Goal: Task Accomplishment & Management: Use online tool/utility

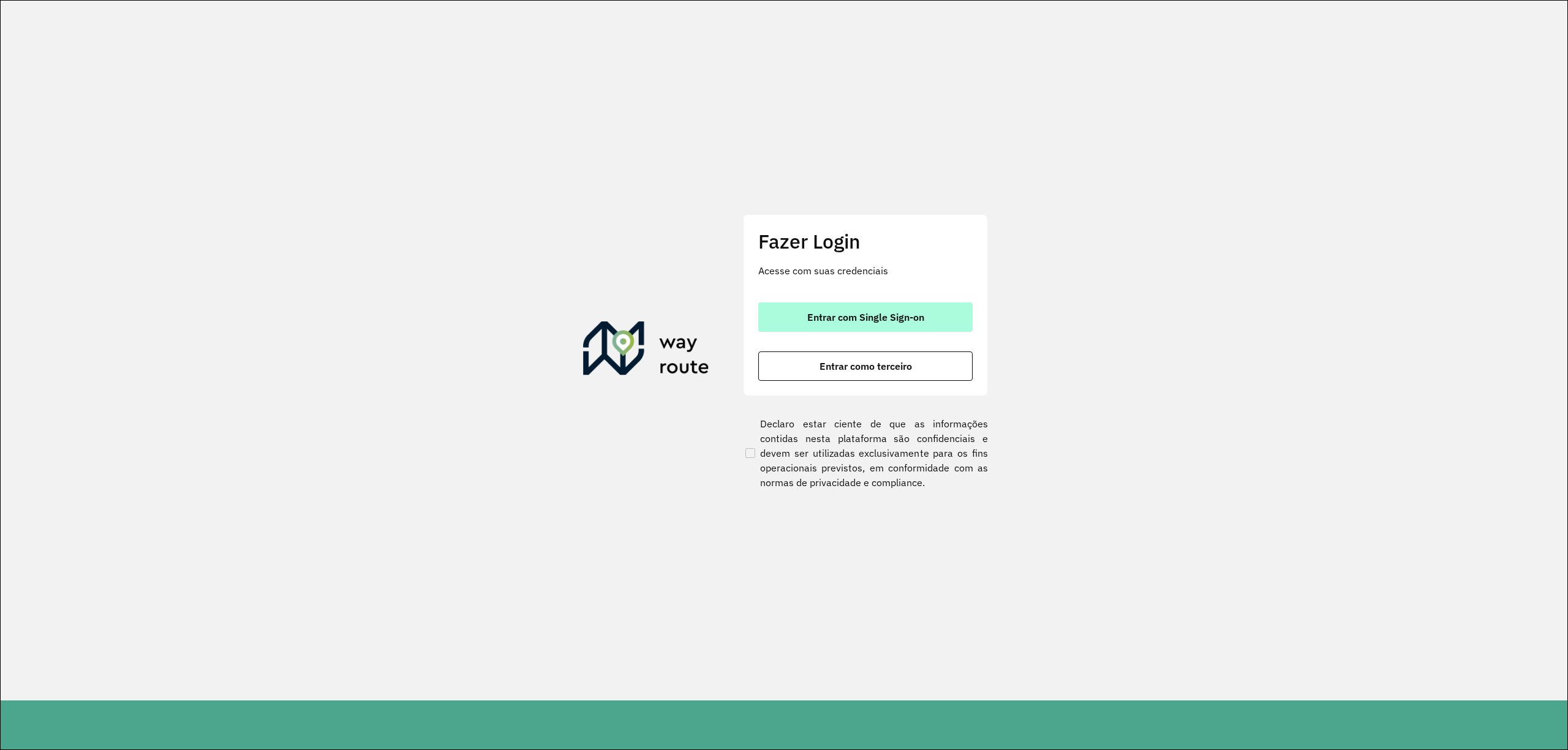
click at [888, 313] on span "Entrar com Single Sign-on" at bounding box center [865, 317] width 117 height 9
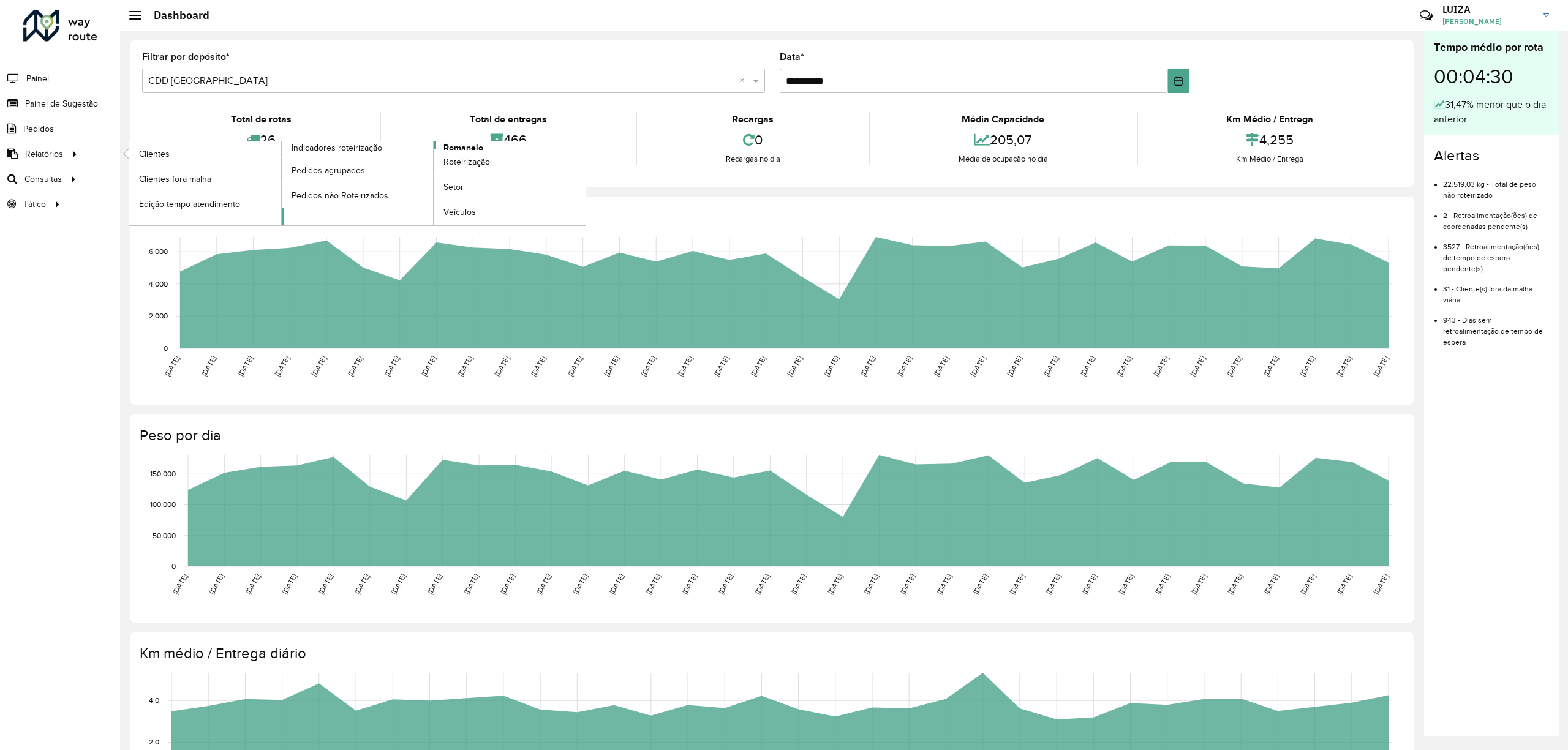
click at [471, 145] on span "Romaneio" at bounding box center [463, 148] width 40 height 13
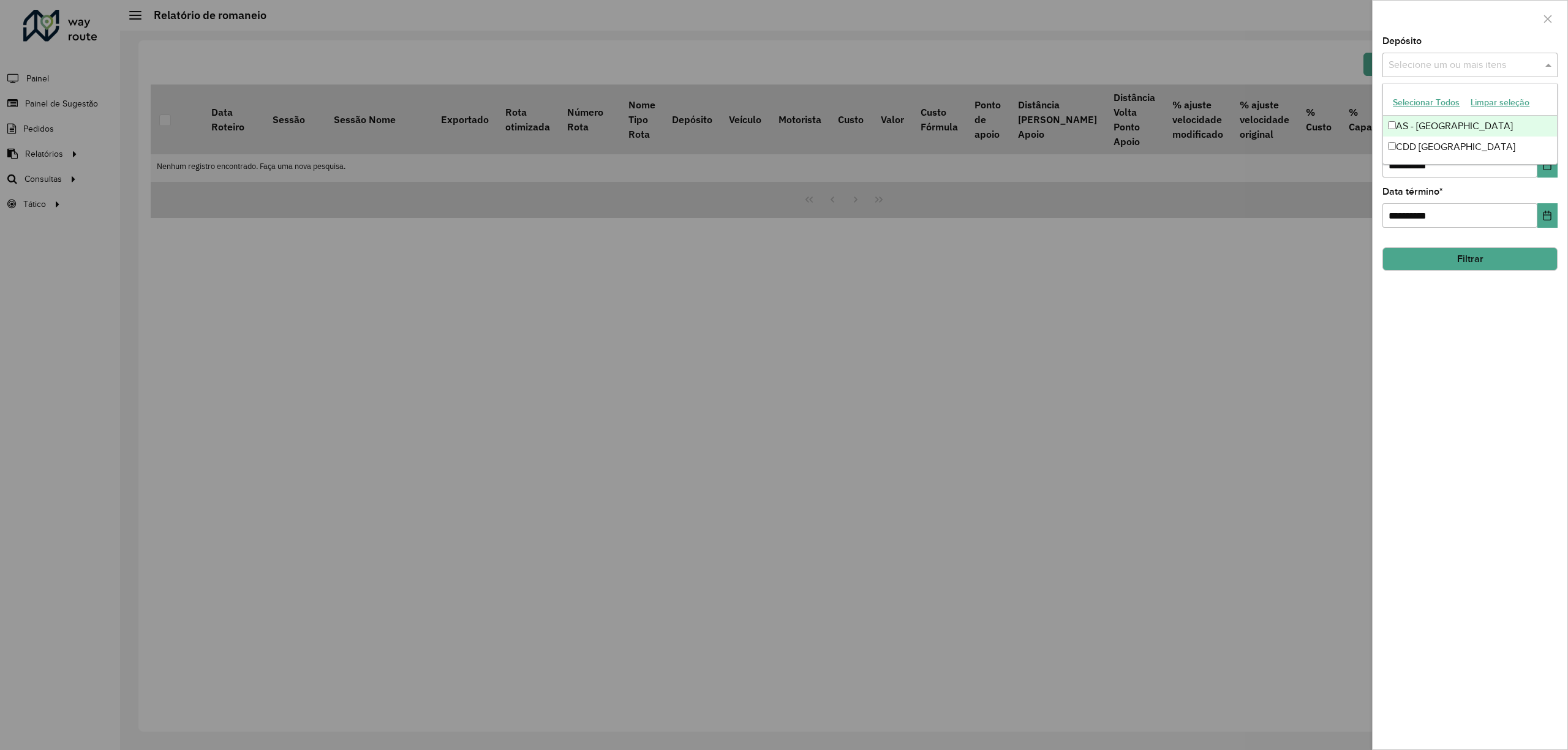
click at [1416, 69] on input "text" at bounding box center [1463, 66] width 156 height 15
click at [1407, 150] on div "CDD [GEOGRAPHIC_DATA]" at bounding box center [1470, 147] width 173 height 21
click at [1447, 345] on div "**********" at bounding box center [1471, 392] width 195 height 713
click at [1451, 256] on button "Filtrar" at bounding box center [1470, 258] width 175 height 23
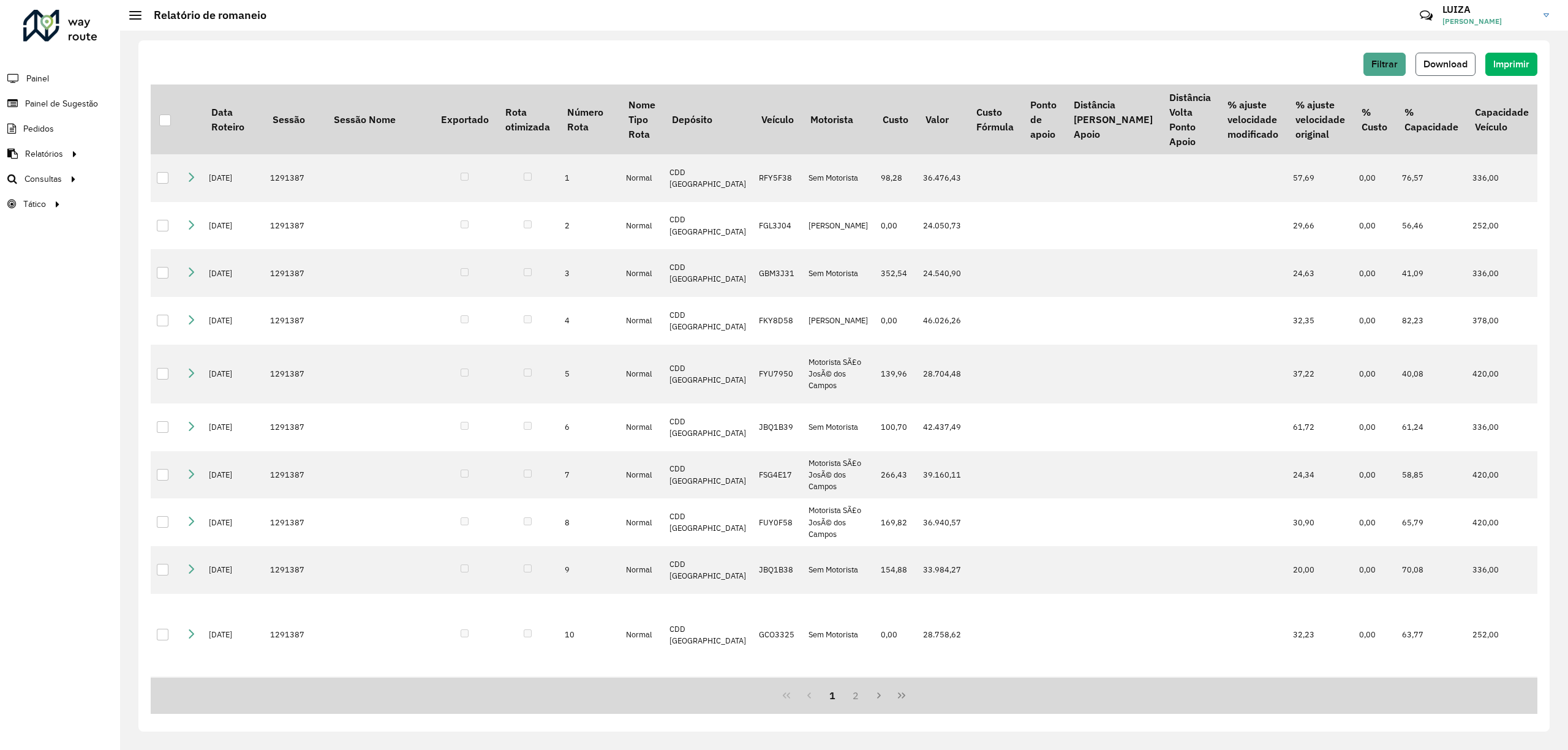
click at [1425, 69] on button "Download" at bounding box center [1445, 64] width 60 height 23
click at [172, 174] on span "Roteirização" at bounding box center [163, 179] width 50 height 13
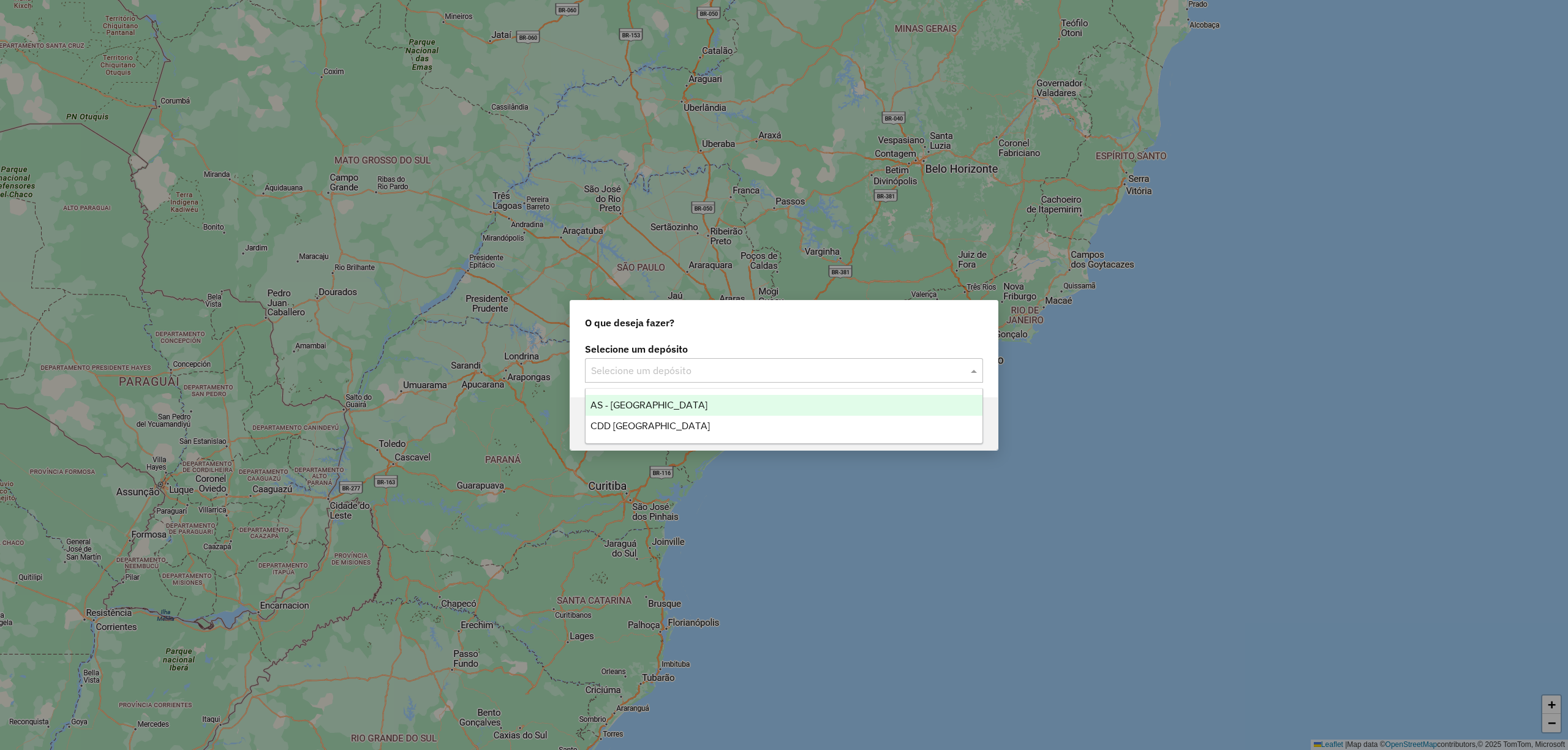
click at [736, 373] on input "text" at bounding box center [772, 371] width 362 height 15
click at [643, 424] on span "CDD [GEOGRAPHIC_DATA]" at bounding box center [650, 425] width 120 height 10
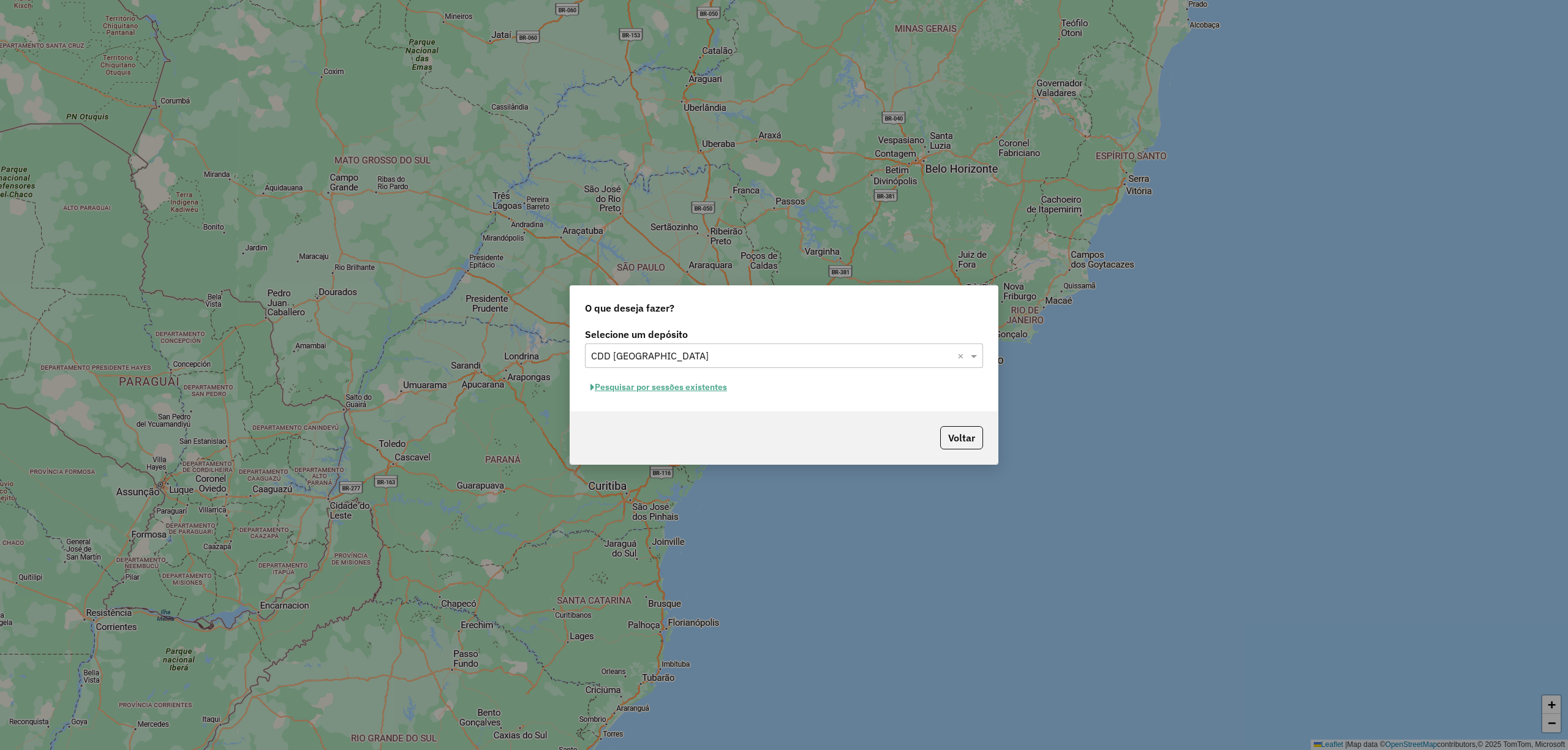
click at [680, 390] on button "Pesquisar por sessões existentes" at bounding box center [659, 388] width 148 height 19
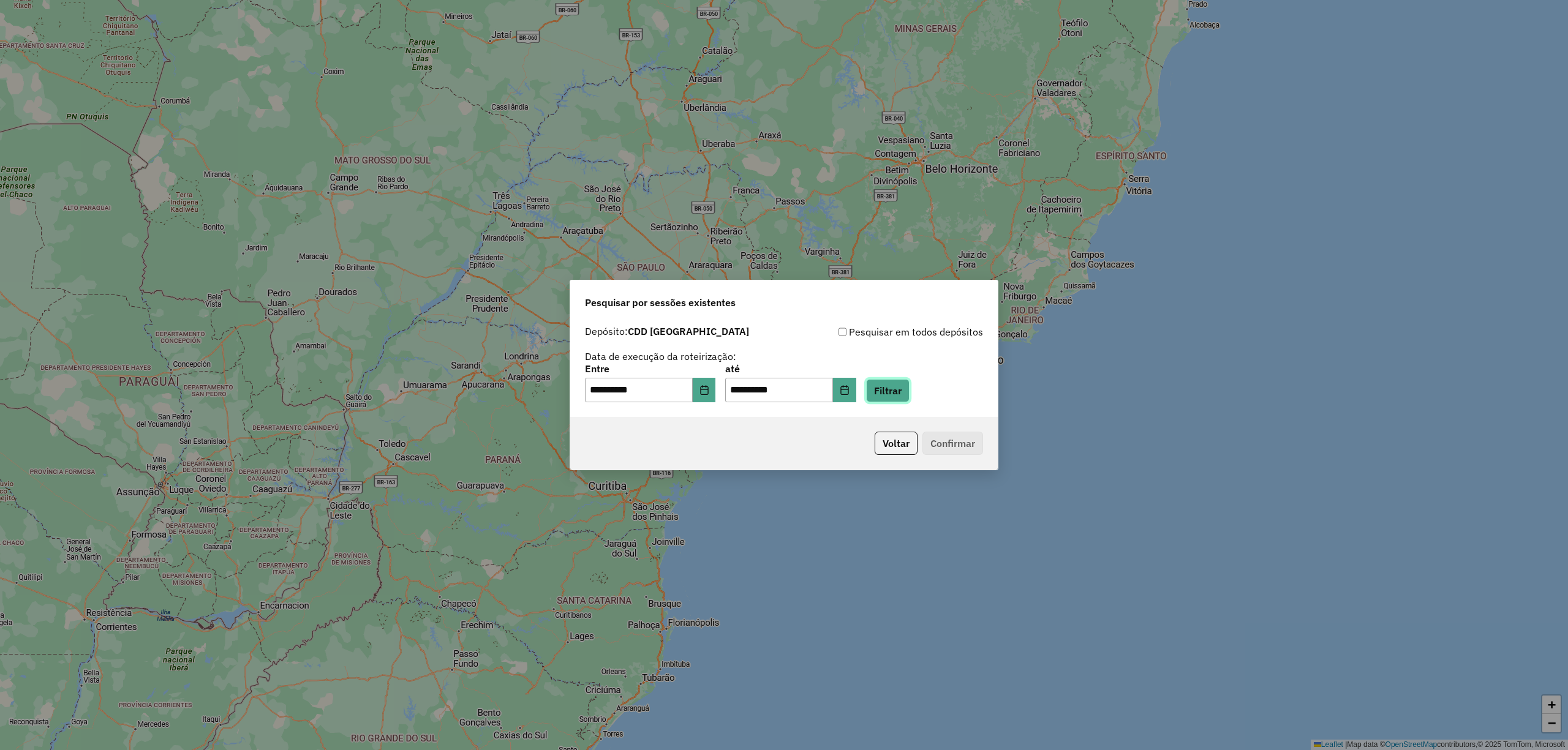
click at [906, 392] on button "Filtrar" at bounding box center [888, 390] width 43 height 23
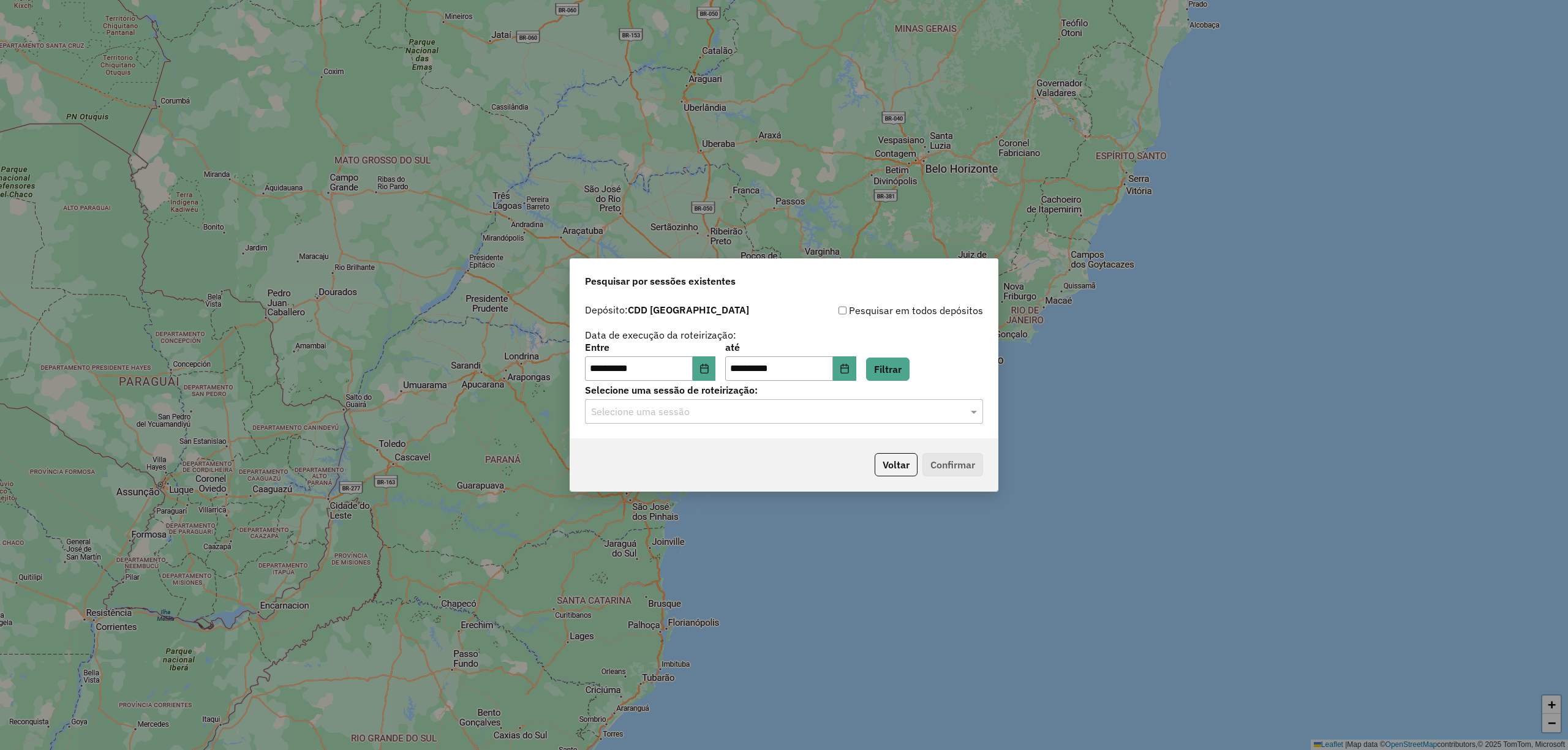
click at [662, 418] on input "text" at bounding box center [772, 412] width 362 height 15
click at [652, 451] on span "1291387 - 09/10/2025 19:21" at bounding box center [636, 447] width 93 height 10
click at [942, 463] on button "Confirmar" at bounding box center [953, 464] width 61 height 23
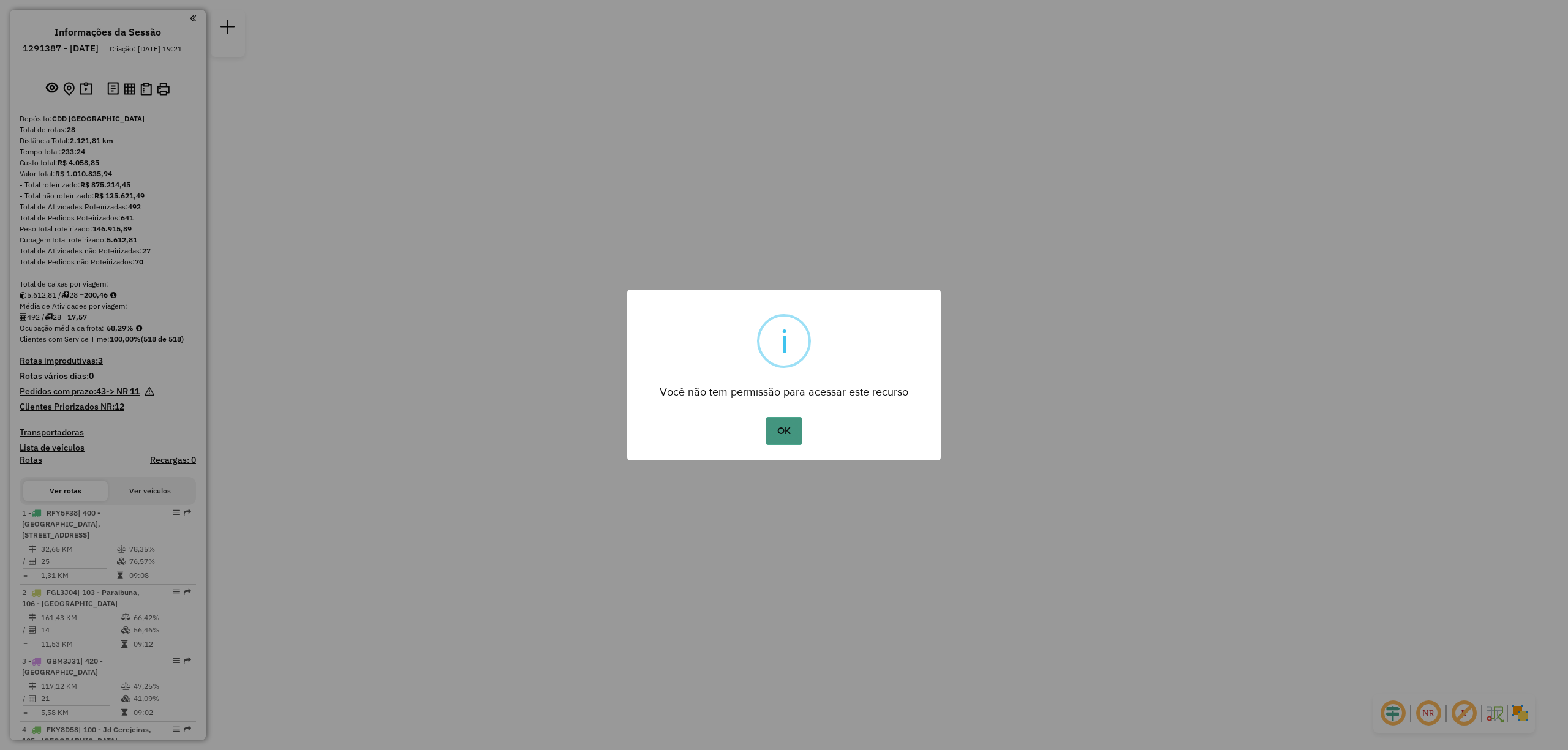
click at [777, 429] on button "OK" at bounding box center [783, 431] width 37 height 28
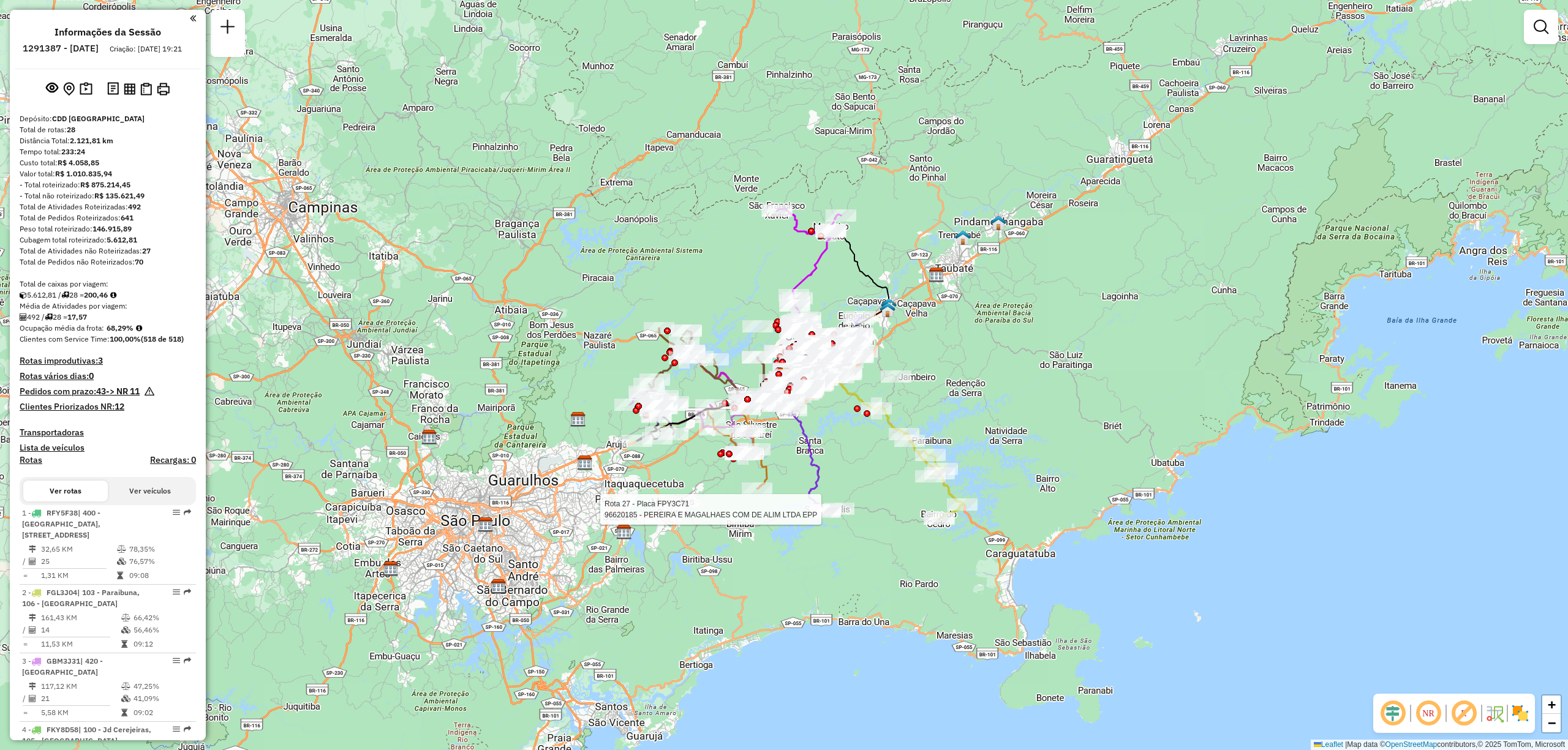
select select "**********"
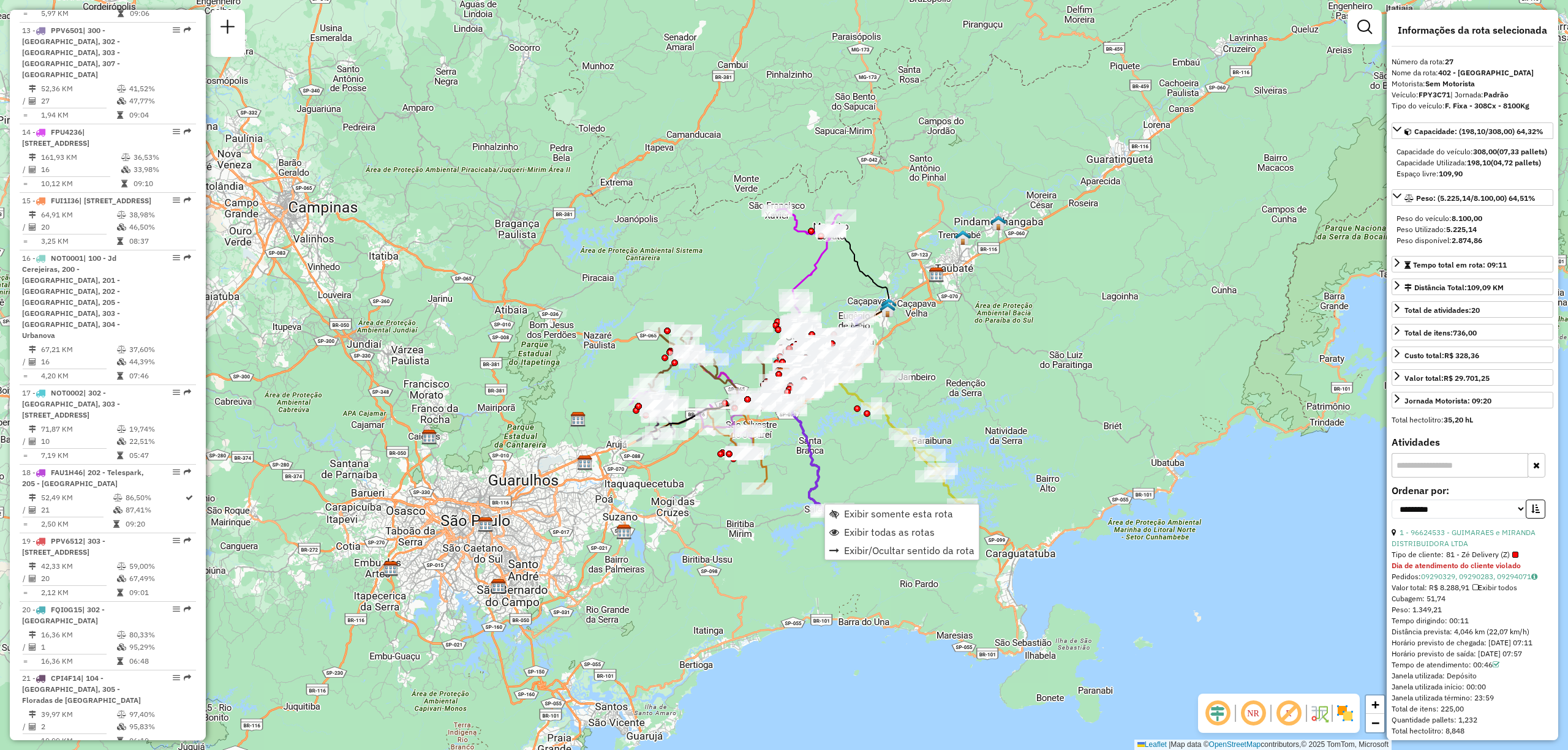
scroll to position [2191, 0]
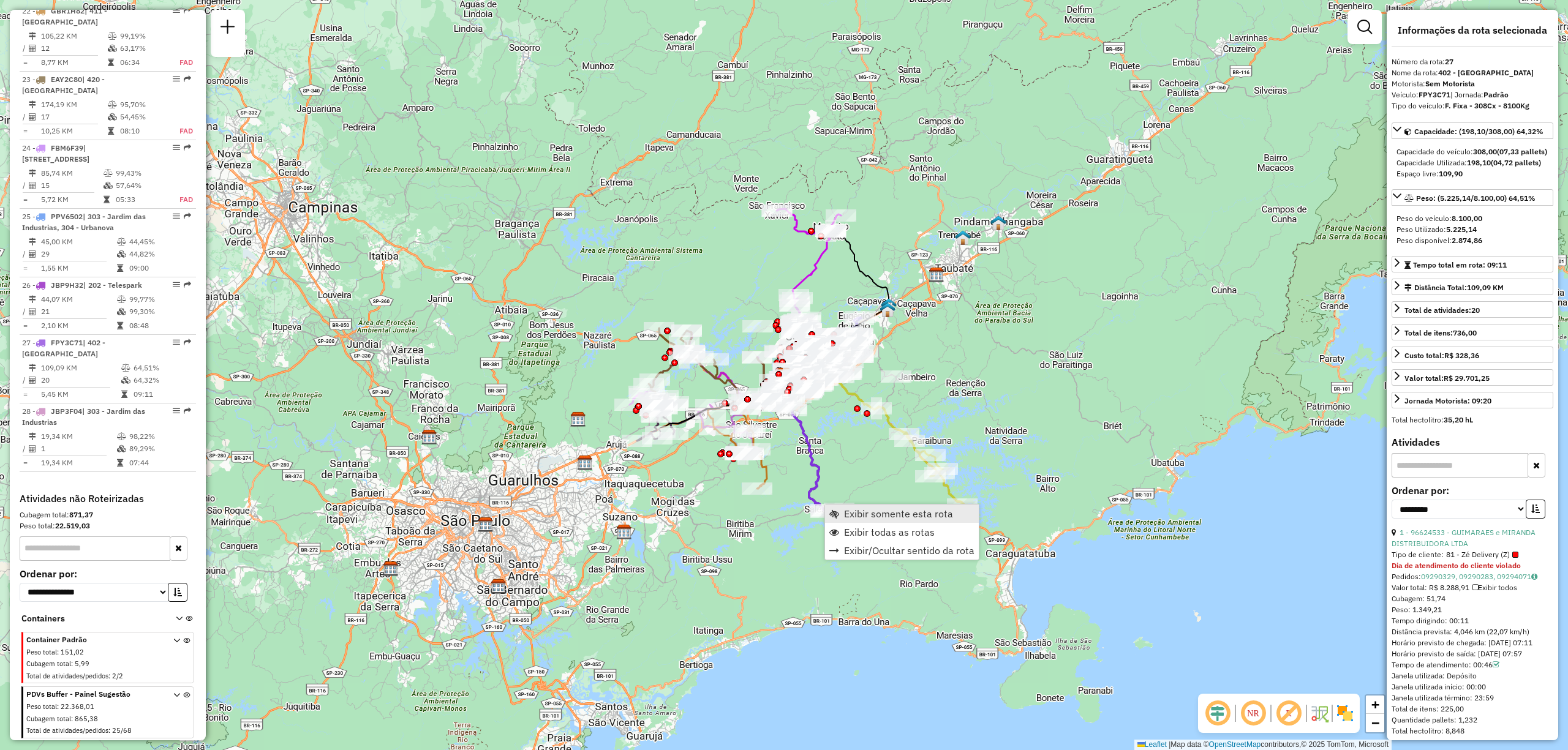
click at [856, 510] on span "Exibir somente esta rota" at bounding box center [898, 513] width 109 height 9
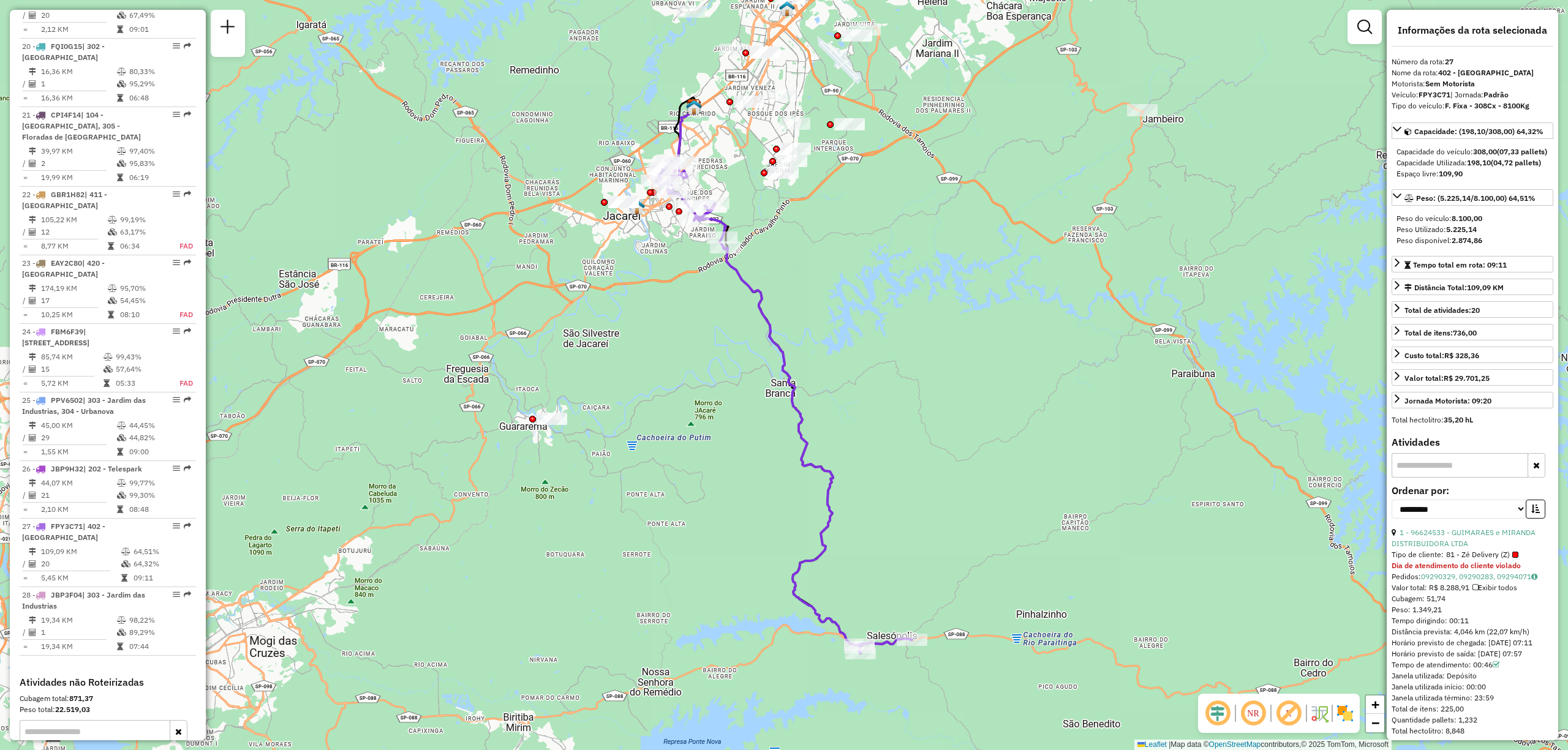
scroll to position [1005, 0]
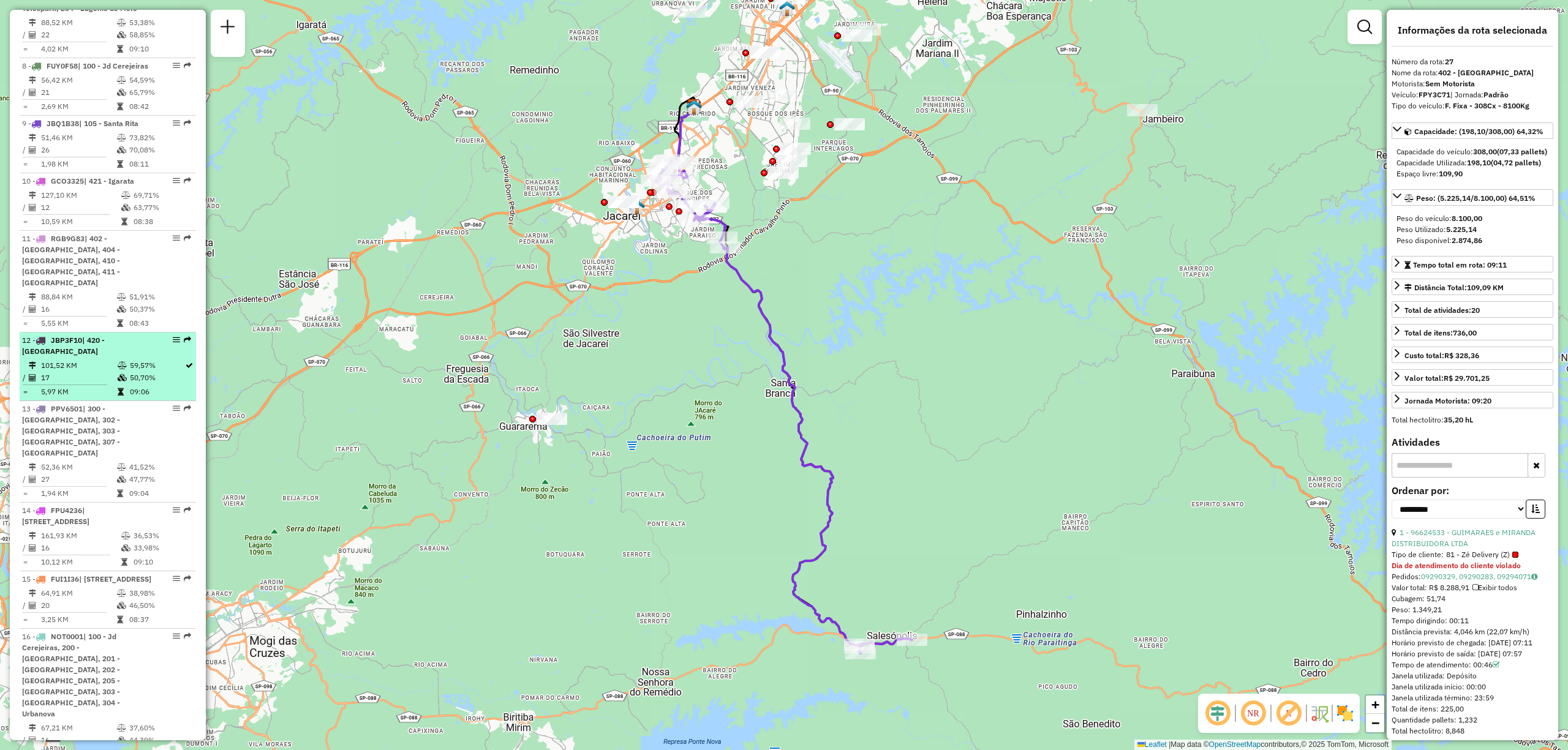
click at [74, 372] on td "101,52 KM" at bounding box center [79, 365] width 77 height 12
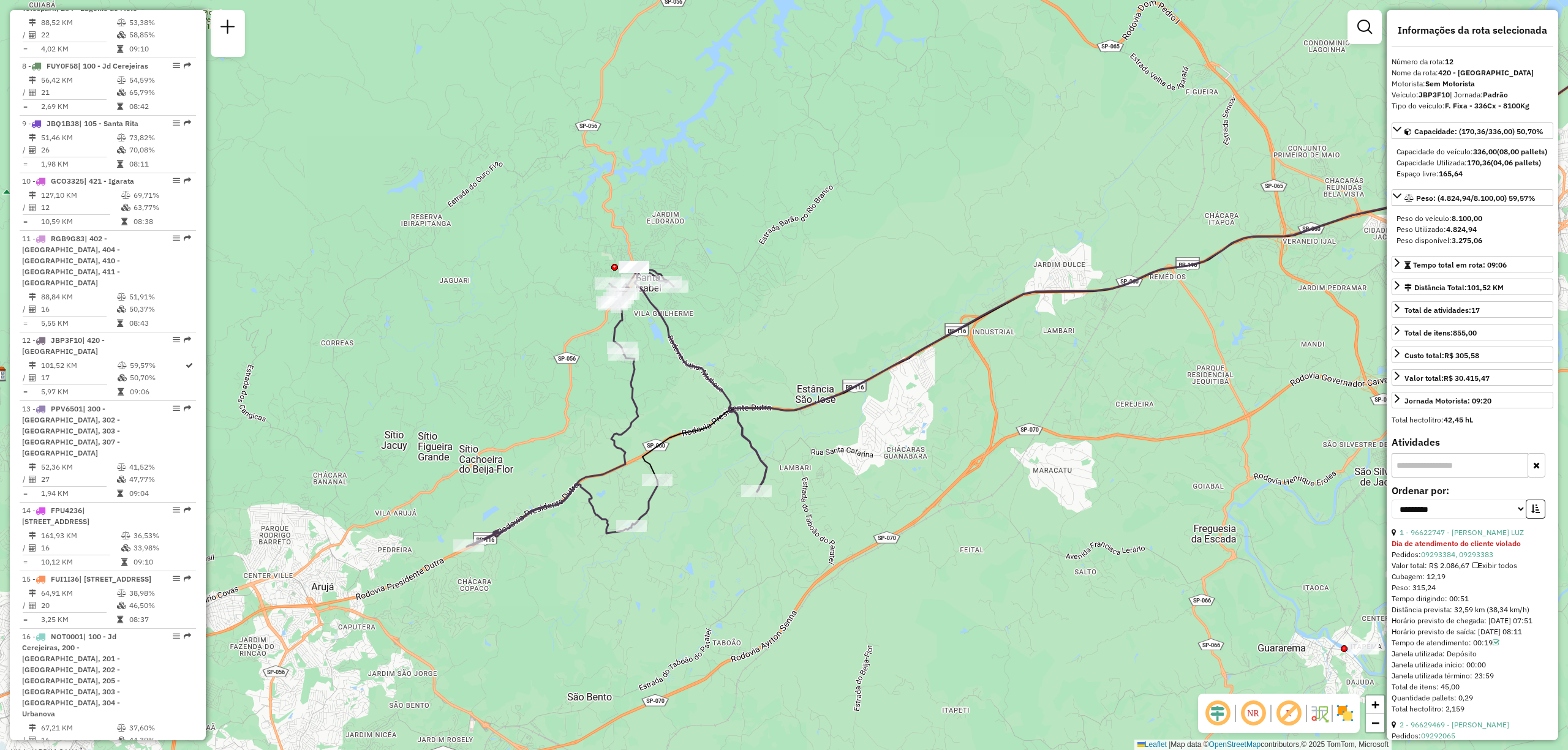
drag, startPoint x: 468, startPoint y: 362, endPoint x: 745, endPoint y: 263, distance: 294.2
click at [745, 263] on div "Janela de atendimento Grade de atendimento Capacidade Transportadoras Veículos …" at bounding box center [784, 375] width 1568 height 750
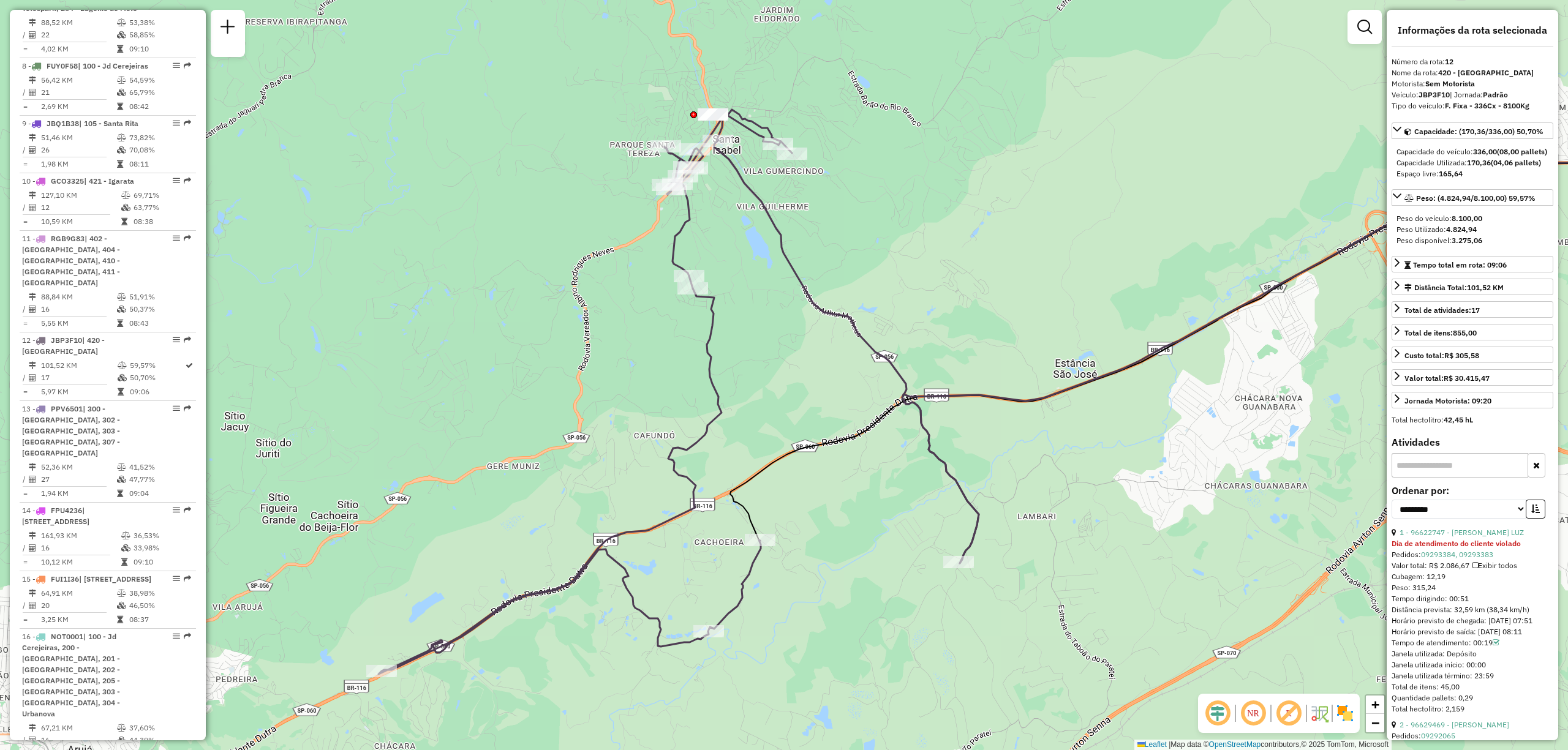
drag, startPoint x: 694, startPoint y: 136, endPoint x: 738, endPoint y: 297, distance: 166.9
click at [738, 297] on div "Janela de atendimento Grade de atendimento Capacidade Transportadoras Veículos …" at bounding box center [784, 375] width 1568 height 750
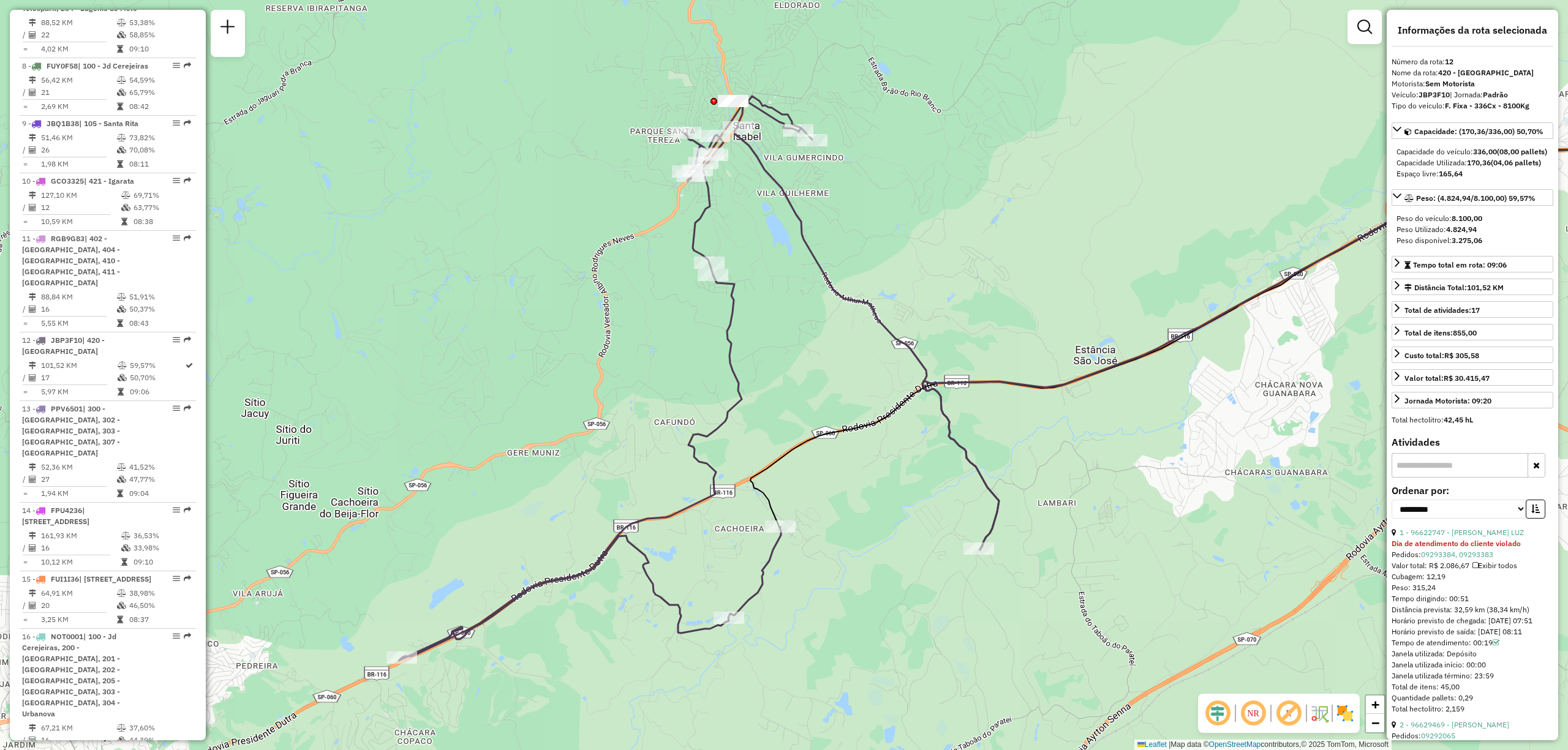
drag, startPoint x: 603, startPoint y: 415, endPoint x: 623, endPoint y: 402, distance: 23.9
click at [623, 402] on div "Janela de atendimento Grade de atendimento Capacidade Transportadoras Veículos …" at bounding box center [784, 375] width 1568 height 750
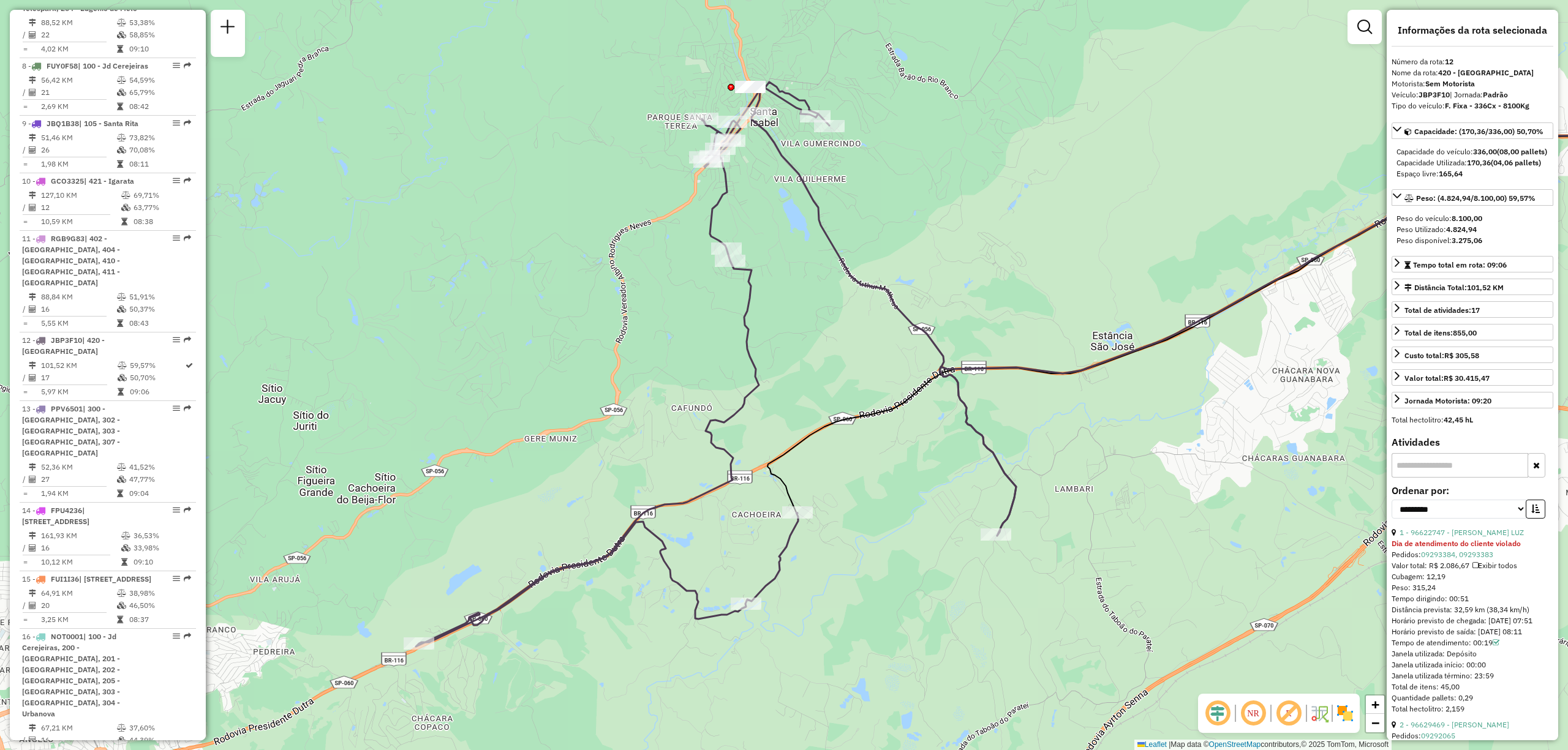
drag, startPoint x: 520, startPoint y: 482, endPoint x: 538, endPoint y: 468, distance: 22.8
click at [538, 468] on div "Janela de atendimento Grade de atendimento Capacidade Transportadoras Veículos …" at bounding box center [784, 375] width 1568 height 750
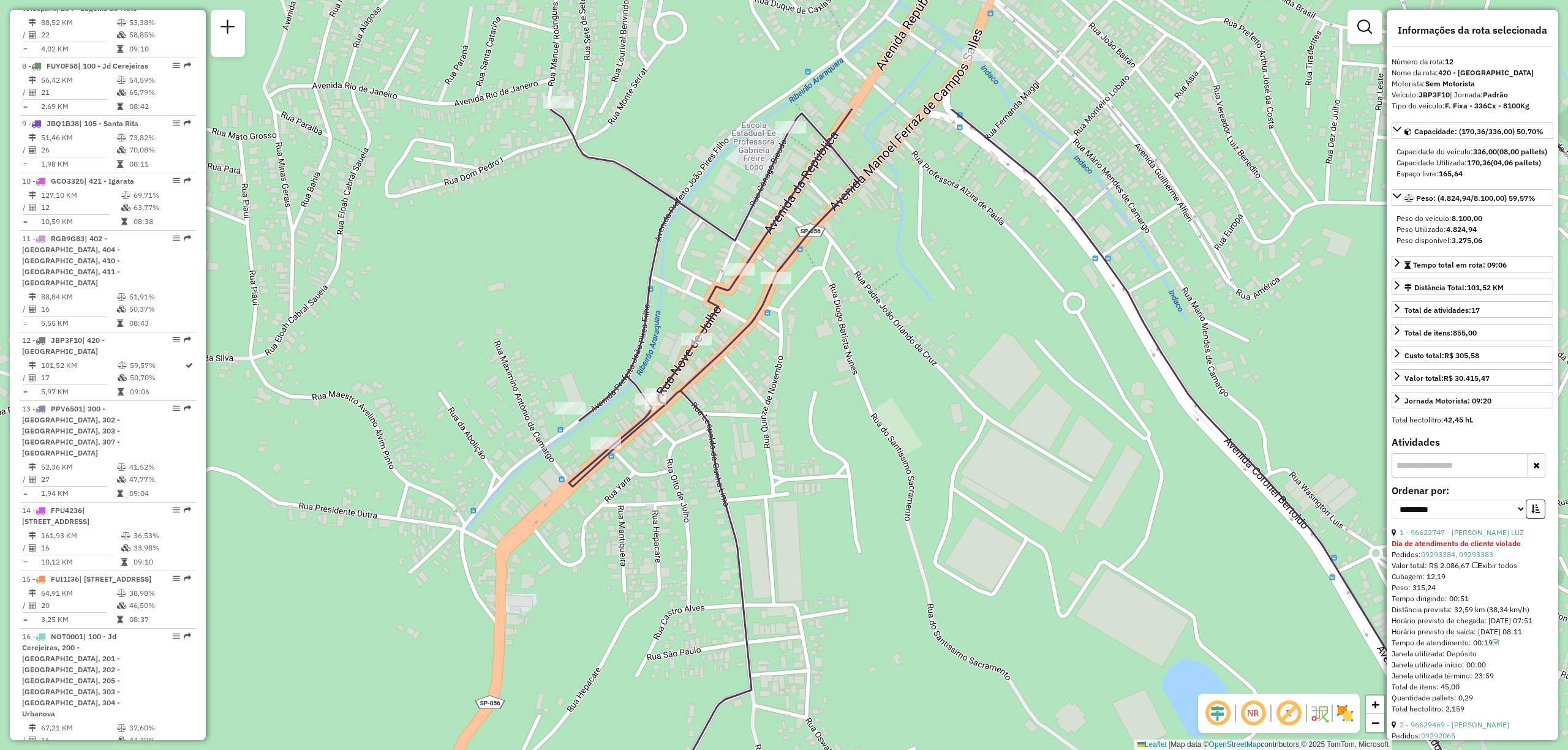
drag, startPoint x: 855, startPoint y: 157, endPoint x: 781, endPoint y: 318, distance: 177.2
click at [781, 318] on div "Janela de atendimento Grade de atendimento Capacidade Transportadoras Veículos …" at bounding box center [784, 375] width 1568 height 750
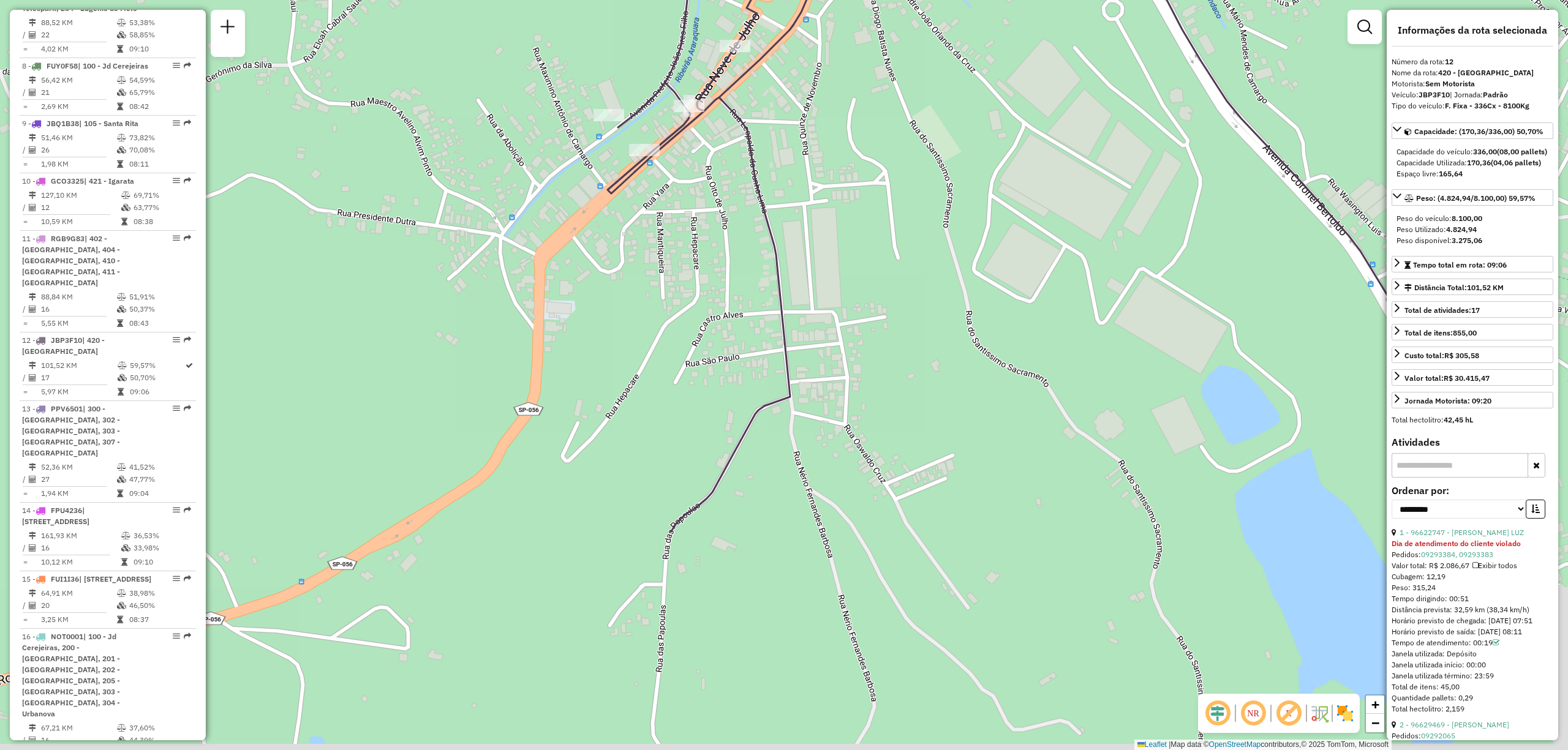
drag, startPoint x: 723, startPoint y: 610, endPoint x: 758, endPoint y: 337, distance: 275.2
click at [758, 337] on div "Janela de atendimento Grade de atendimento Capacidade Transportadoras Veículos …" at bounding box center [784, 375] width 1568 height 750
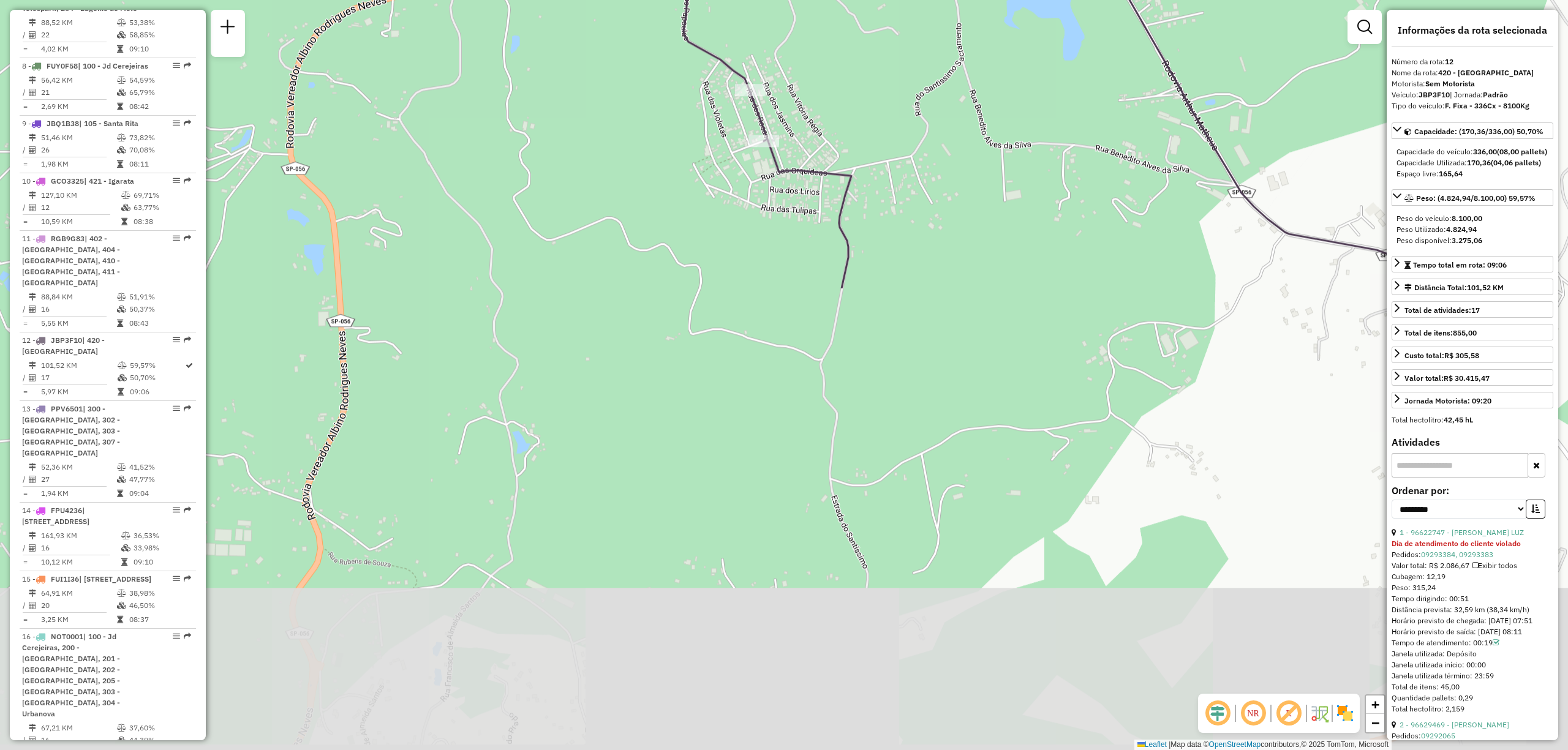
drag, startPoint x: 717, startPoint y: 668, endPoint x: 708, endPoint y: 131, distance: 537.1
click at [708, 131] on div "Janela de atendimento Grade de atendimento Capacidade Transportadoras Veículos …" at bounding box center [784, 375] width 1568 height 750
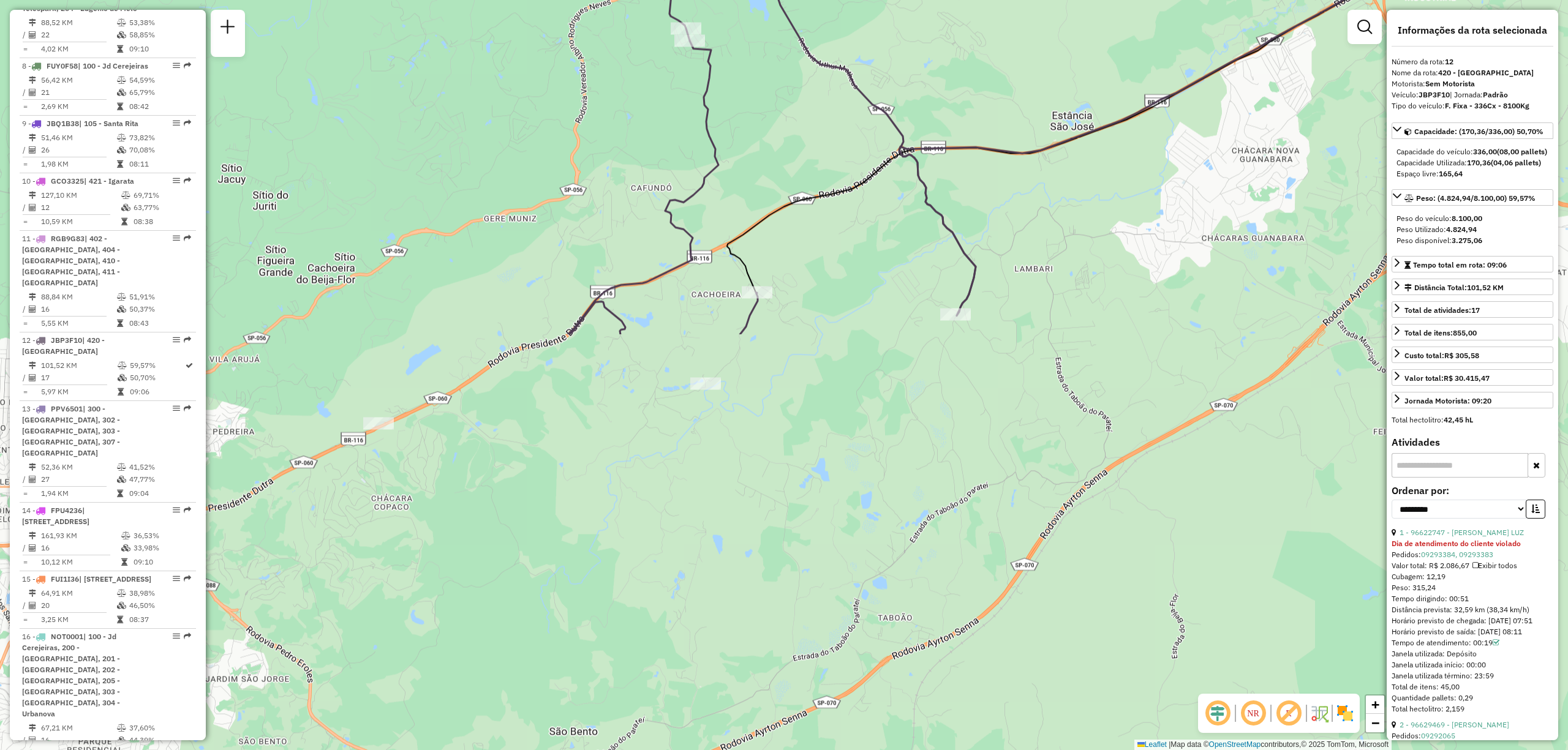
drag, startPoint x: 679, startPoint y: 711, endPoint x: 641, endPoint y: 220, distance: 492.5
click at [641, 220] on div "Janela de atendimento Grade de atendimento Capacidade Transportadoras Veículos …" at bounding box center [784, 375] width 1568 height 750
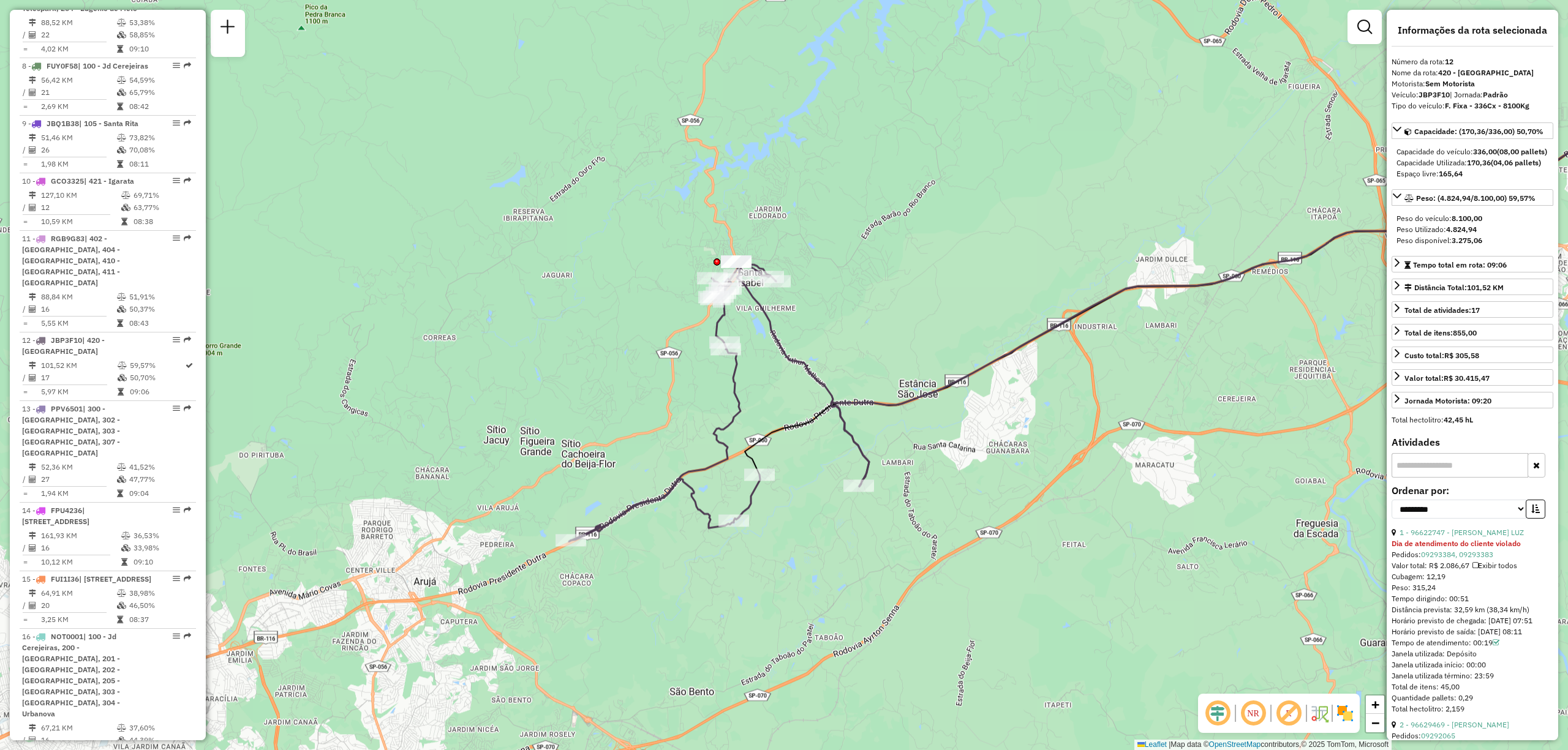
drag, startPoint x: 629, startPoint y: 57, endPoint x: 711, endPoint y: 219, distance: 181.6
click at [711, 219] on div "Janela de atendimento Grade de atendimento Capacidade Transportadoras Veículos …" at bounding box center [784, 375] width 1568 height 750
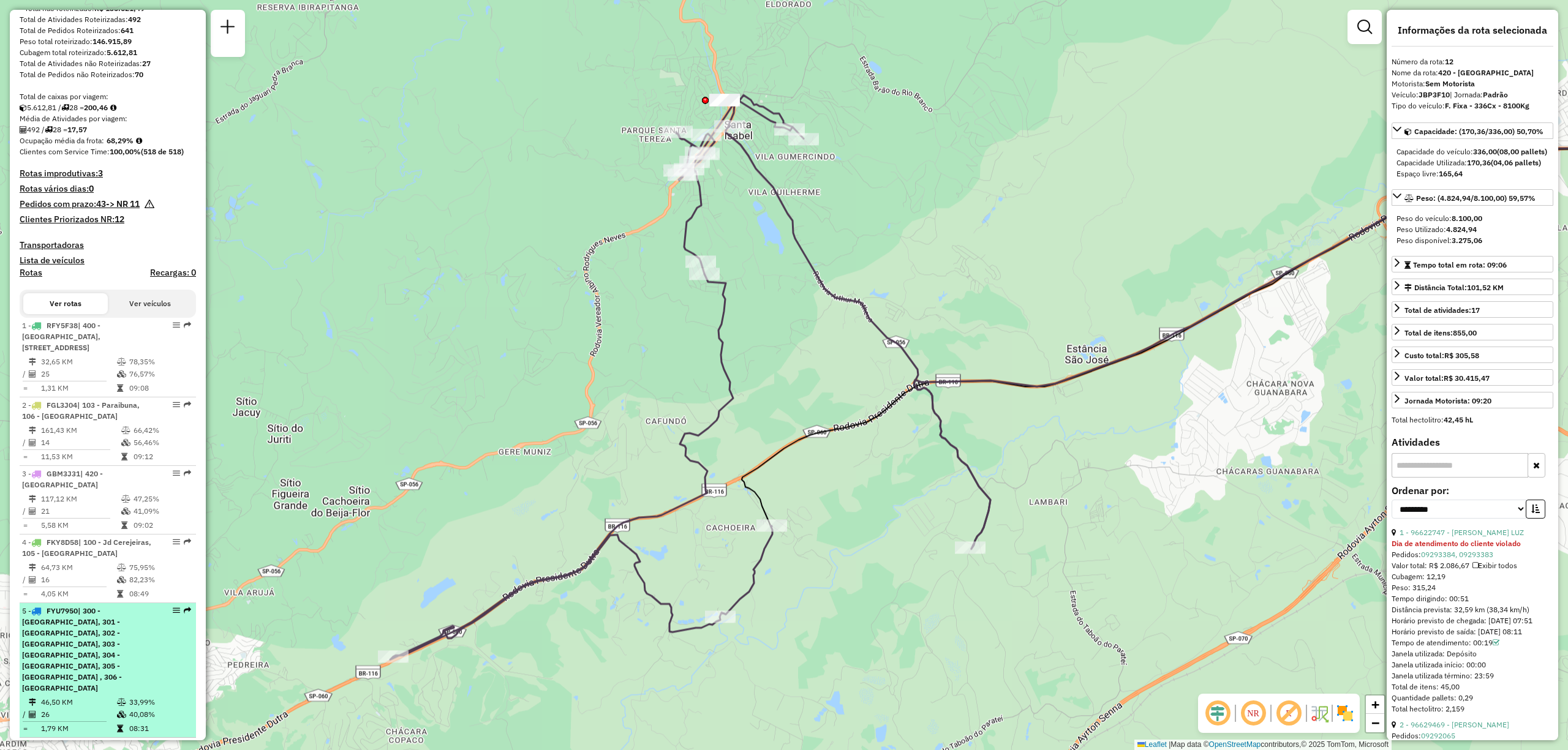
scroll to position [0, 0]
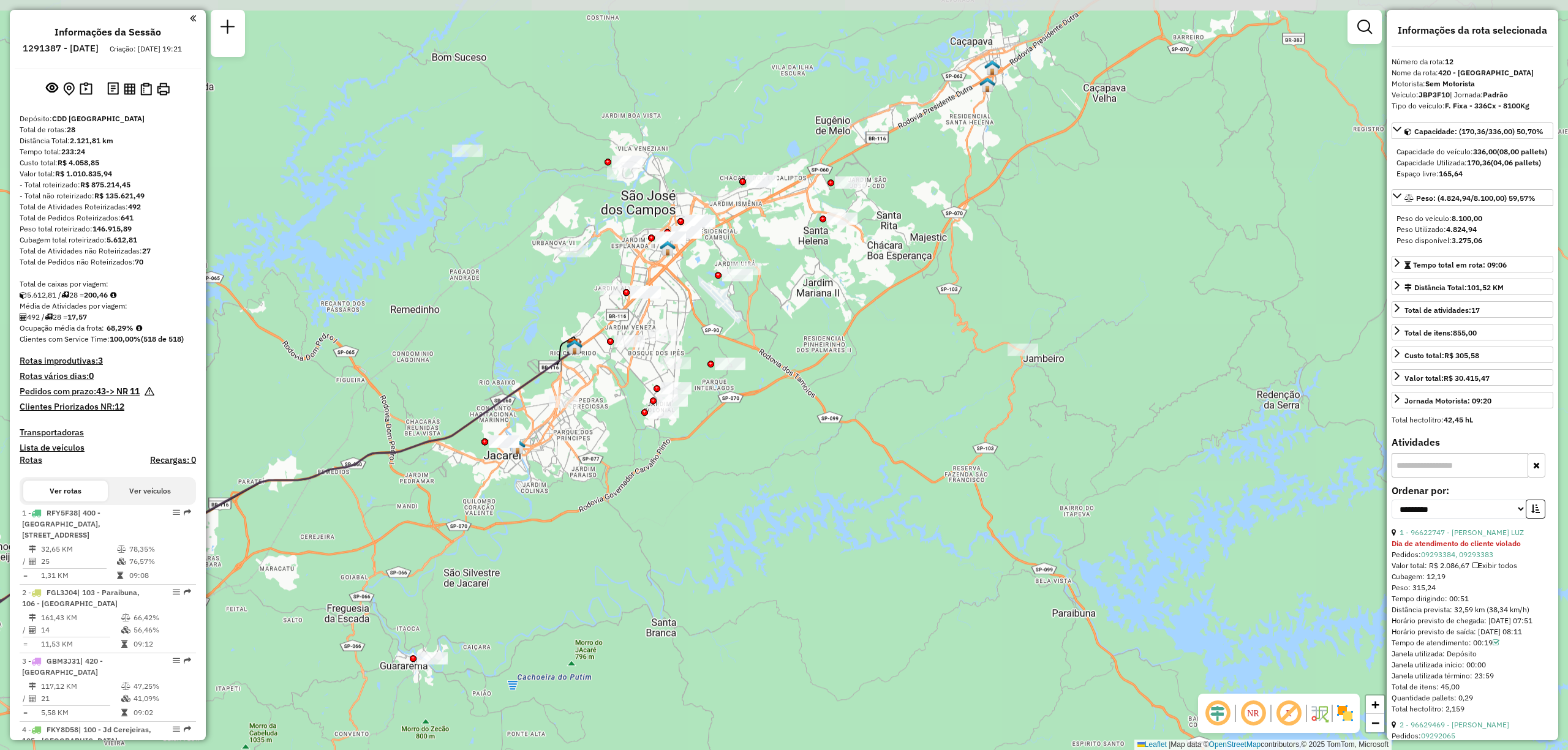
drag, startPoint x: 1253, startPoint y: 233, endPoint x: 785, endPoint y: 489, distance: 533.4
click at [785, 489] on div "Janela de atendimento Grade de atendimento Capacidade Transportadoras Veículos …" at bounding box center [784, 375] width 1568 height 750
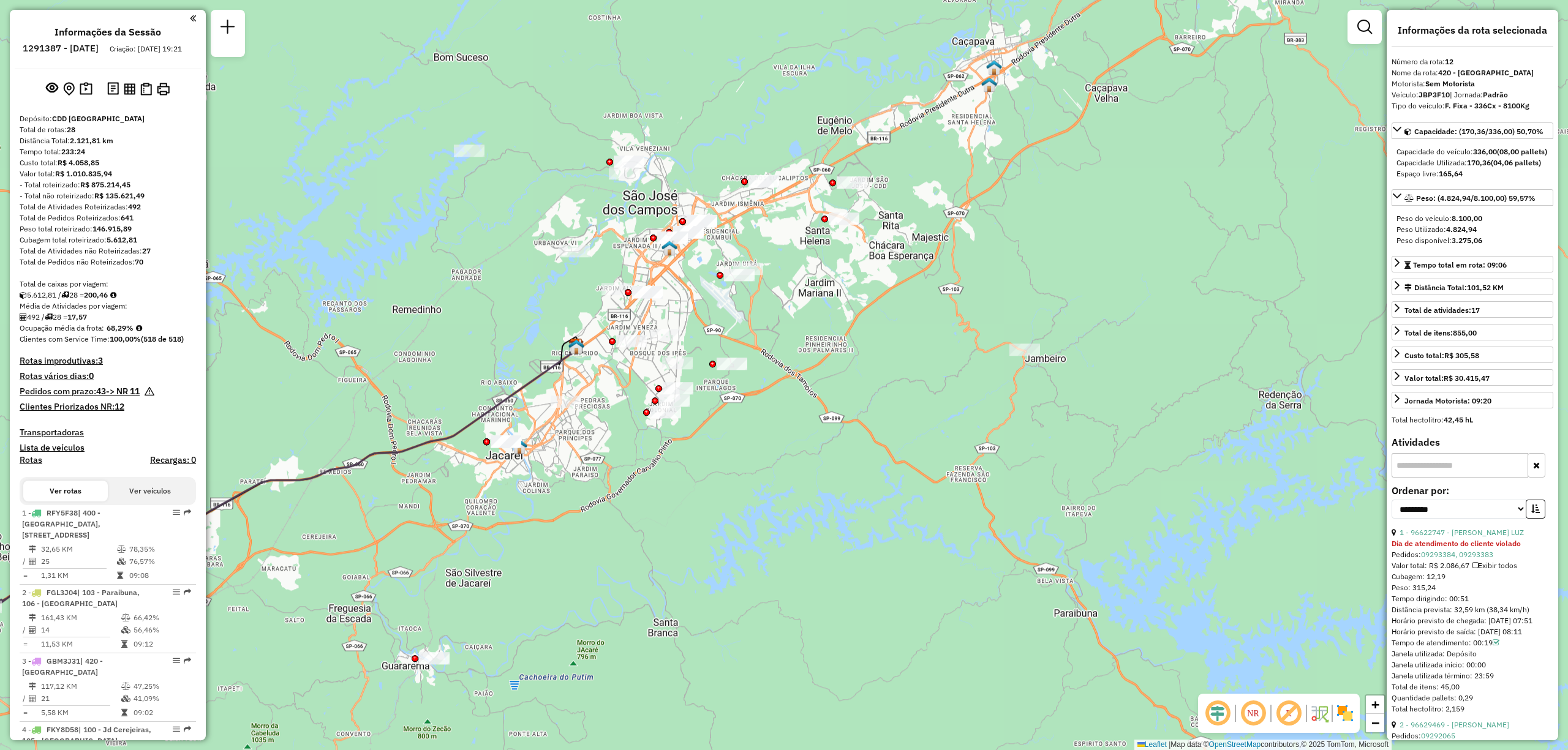
click at [84, 366] on h4 "Rotas improdutivas: 3" at bounding box center [108, 360] width 176 height 10
